Goal: Navigation & Orientation: Find specific page/section

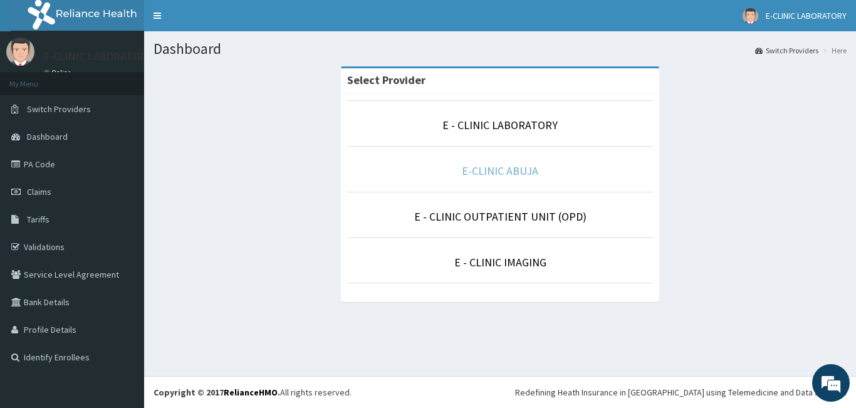
click at [495, 172] on link "E-CLINIC ABUJA" at bounding box center [500, 171] width 76 height 14
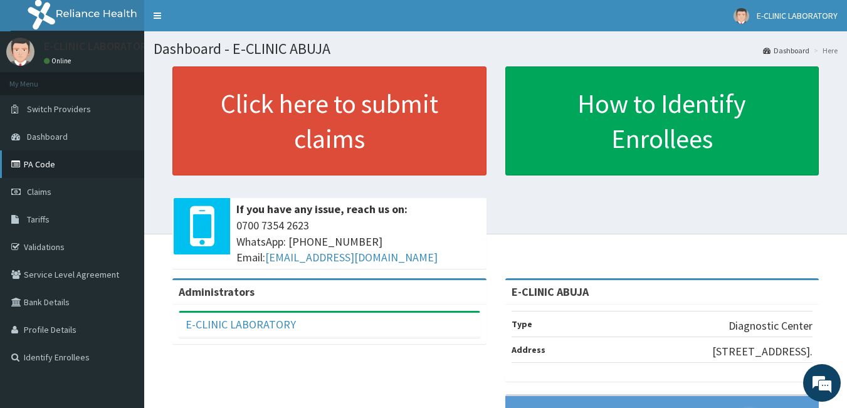
click at [47, 162] on link "PA Code" at bounding box center [72, 164] width 144 height 28
